Goal: Task Accomplishment & Management: Use online tool/utility

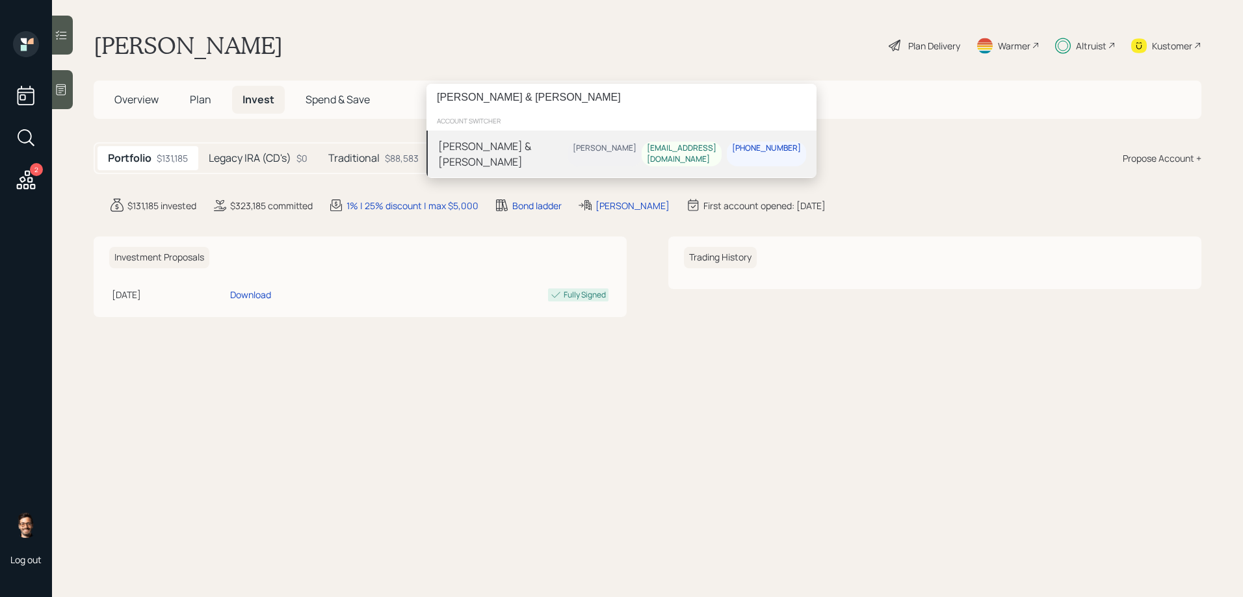
type input "[PERSON_NAME] & [PERSON_NAME]"
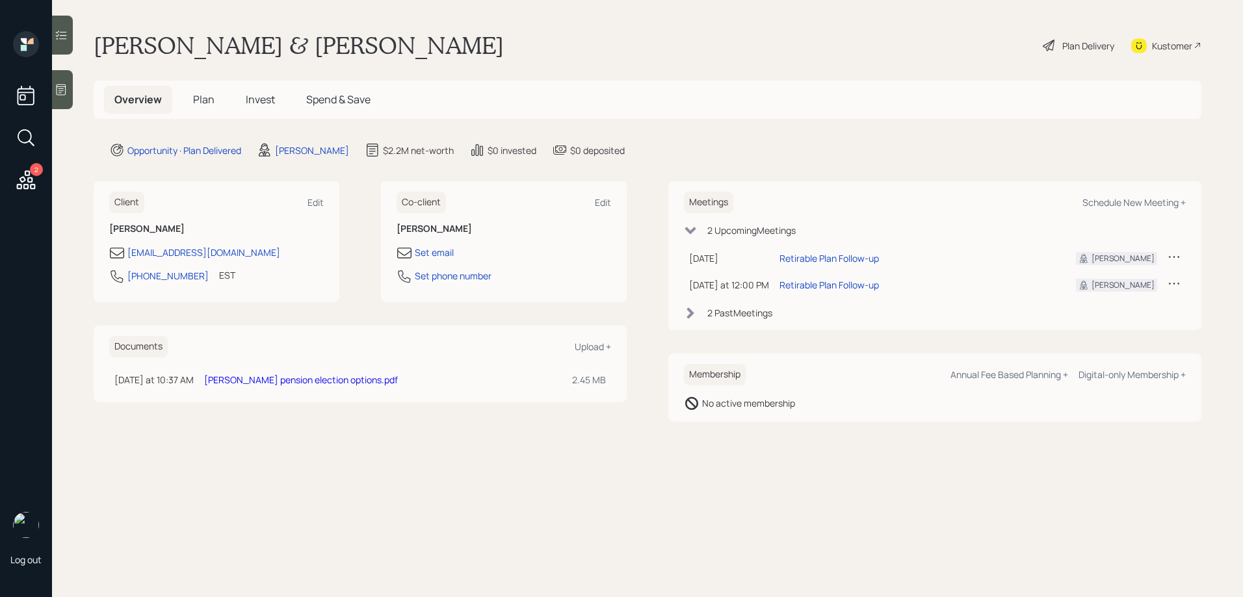
click at [1078, 44] on div "Plan Delivery" at bounding box center [1088, 46] width 52 height 14
